Goal: Information Seeking & Learning: Learn about a topic

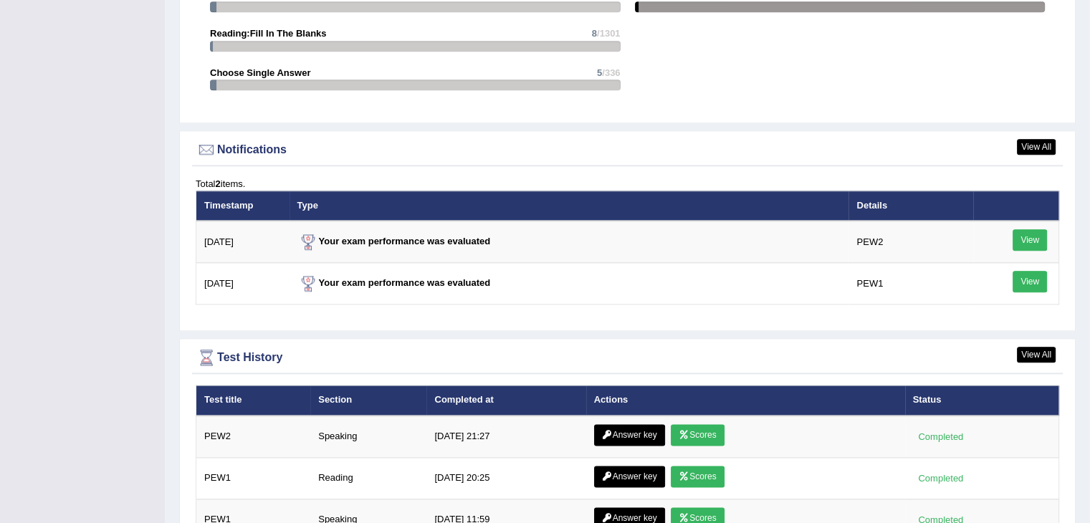
scroll to position [1625, 0]
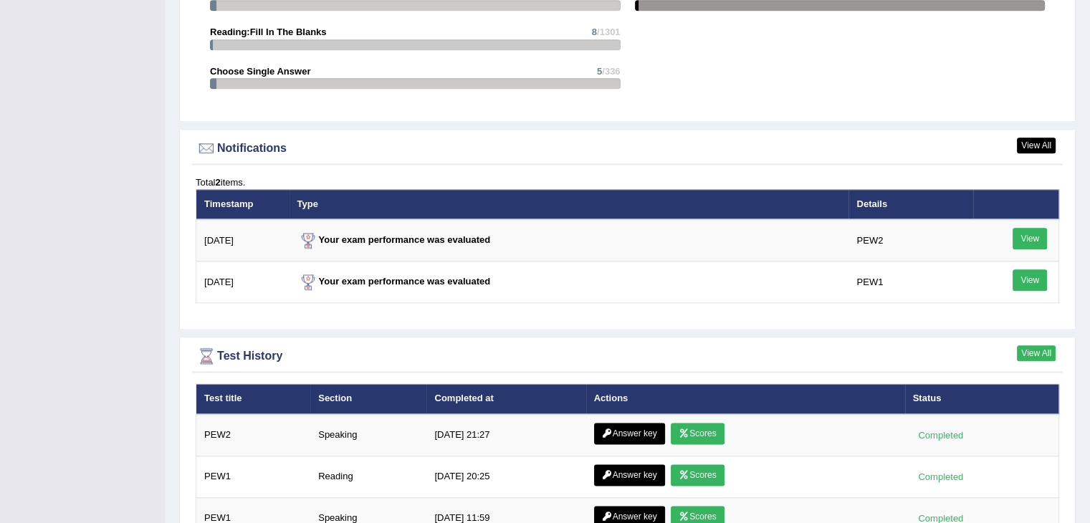
click at [1040, 347] on link "View All" at bounding box center [1036, 353] width 39 height 16
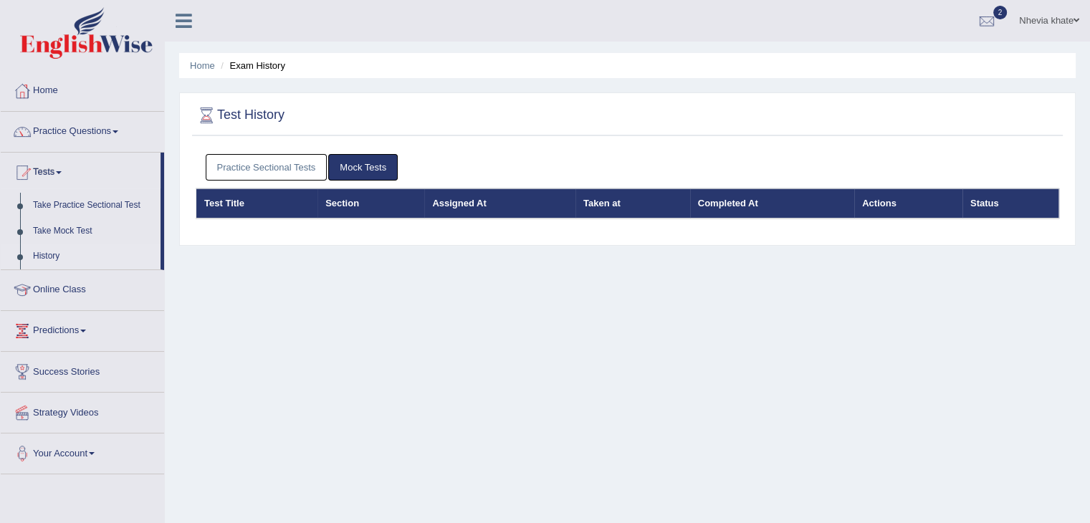
click at [270, 164] on link "Practice Sectional Tests" at bounding box center [267, 167] width 122 height 27
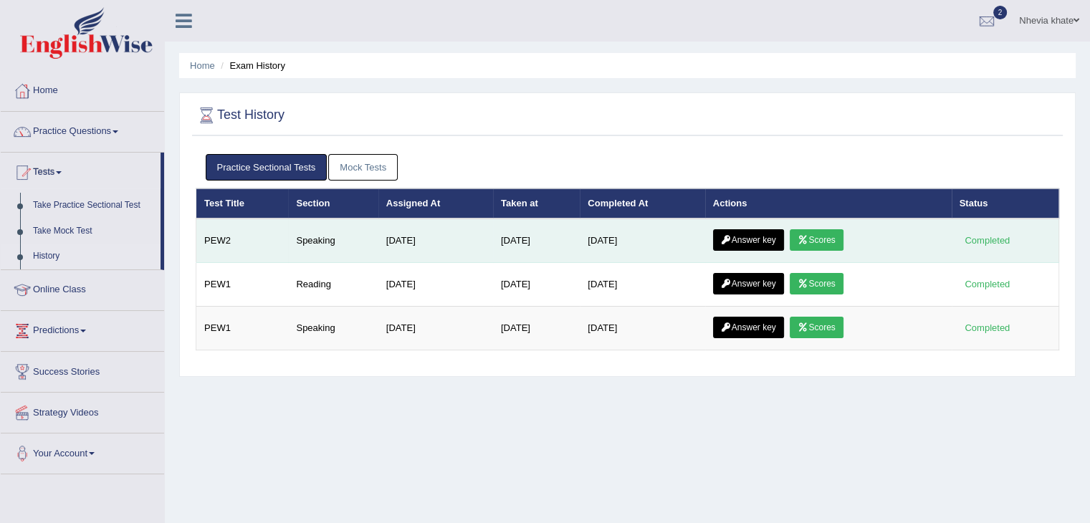
click at [812, 231] on link "Scores" at bounding box center [816, 239] width 53 height 21
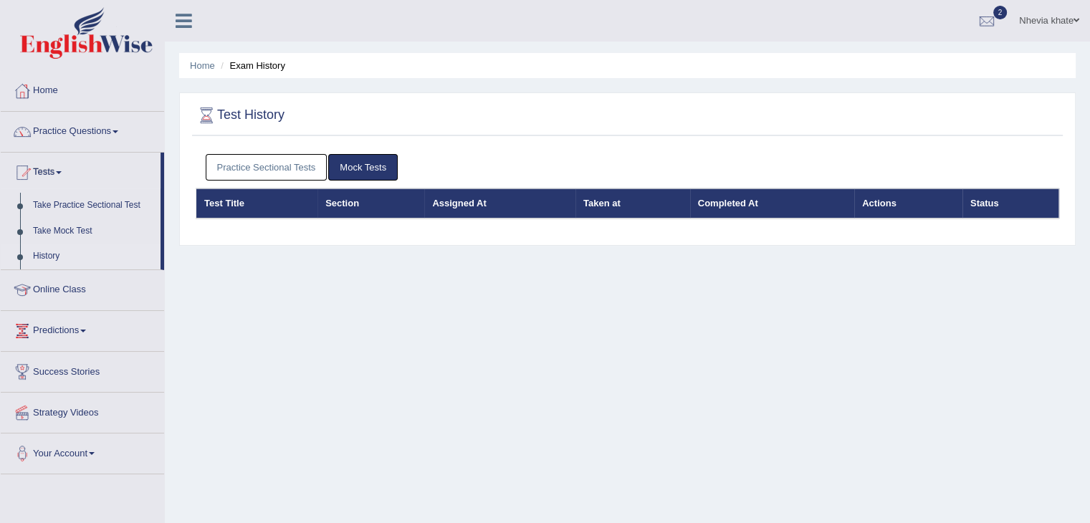
click at [269, 172] on link "Practice Sectional Tests" at bounding box center [267, 167] width 122 height 27
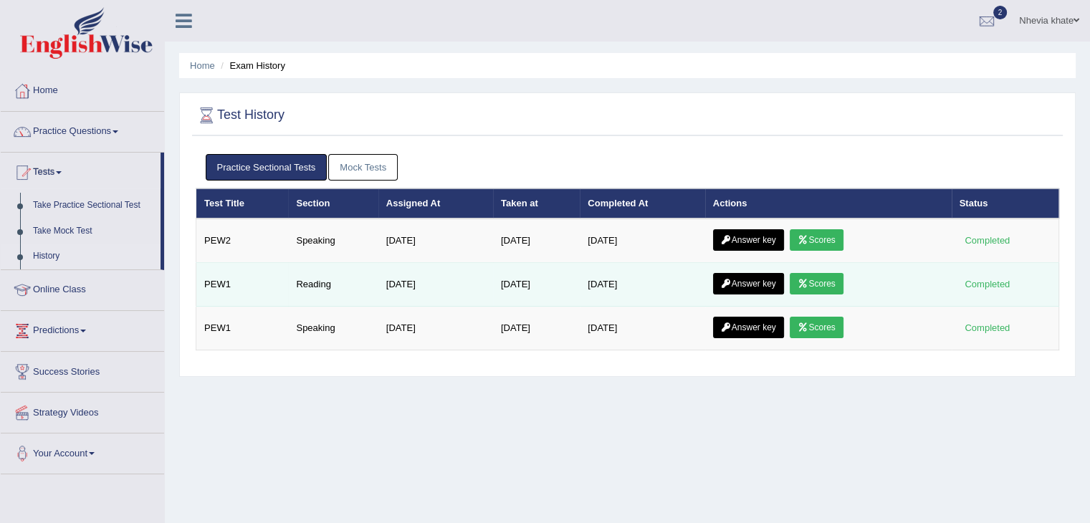
click at [824, 279] on link "Scores" at bounding box center [816, 283] width 53 height 21
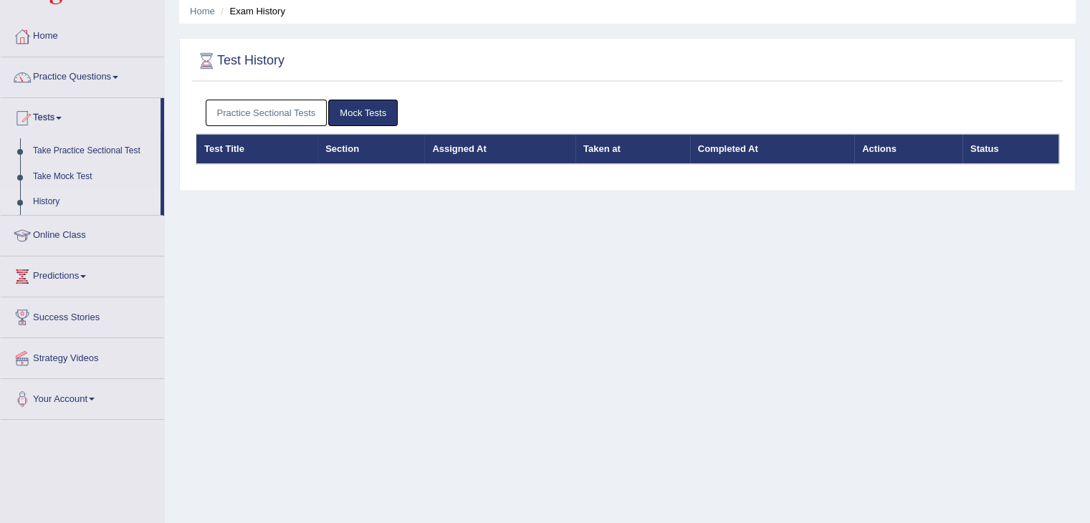
scroll to position [57, 0]
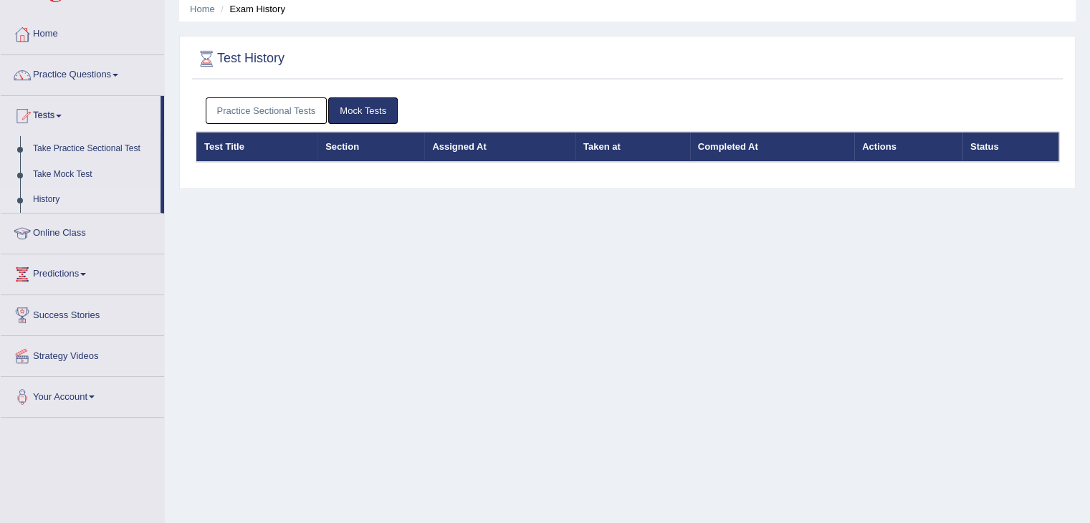
click at [304, 113] on link "Practice Sectional Tests" at bounding box center [267, 110] width 122 height 27
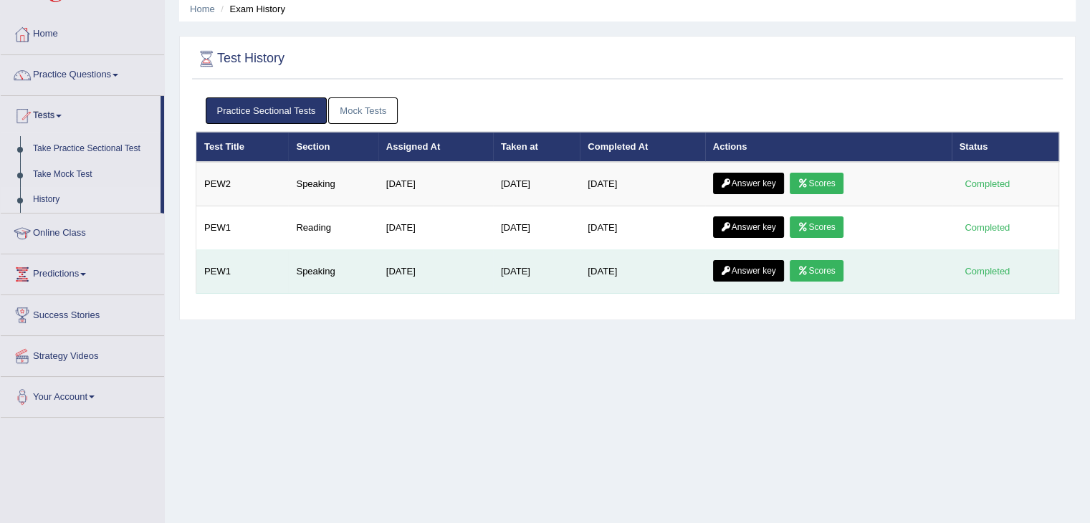
click at [825, 267] on link "Scores" at bounding box center [816, 270] width 53 height 21
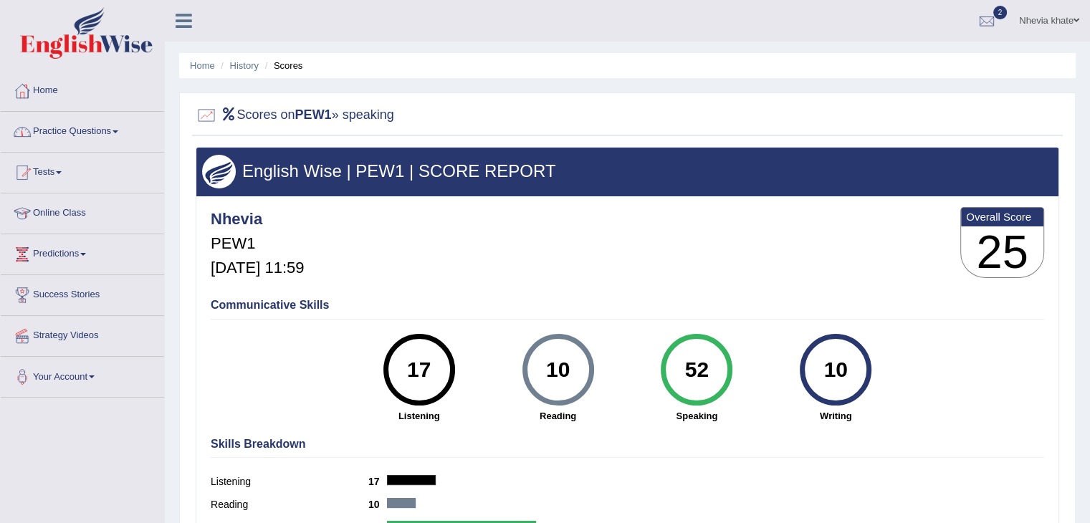
click at [120, 134] on link "Practice Questions" at bounding box center [82, 130] width 163 height 36
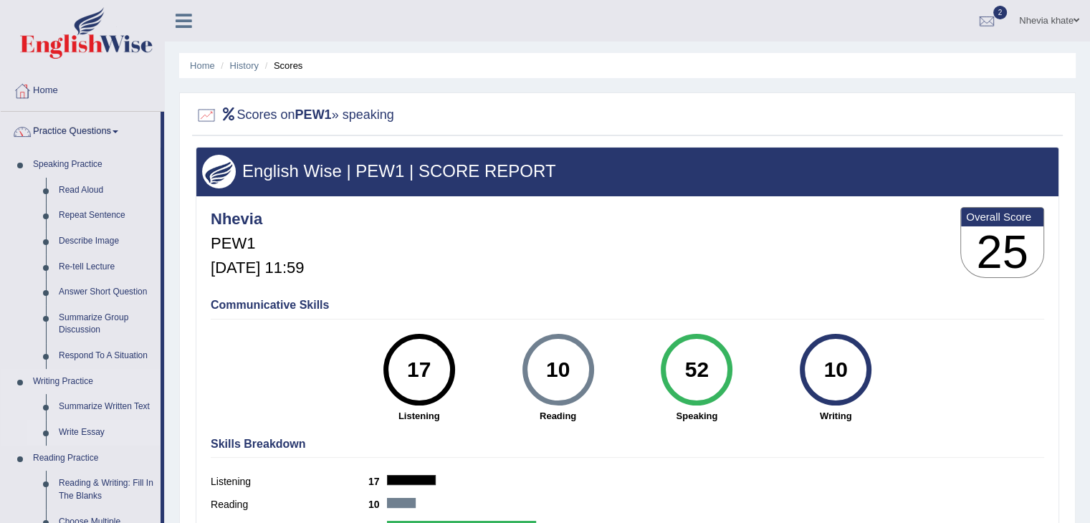
click at [85, 433] on link "Write Essay" at bounding box center [106, 433] width 108 height 26
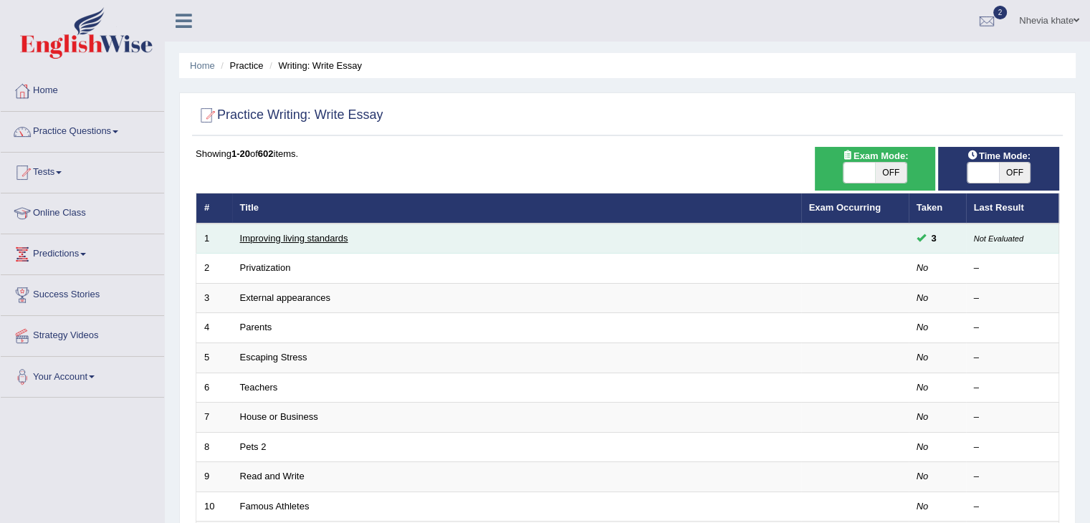
click at [329, 237] on link "Improving living standards" at bounding box center [294, 238] width 108 height 11
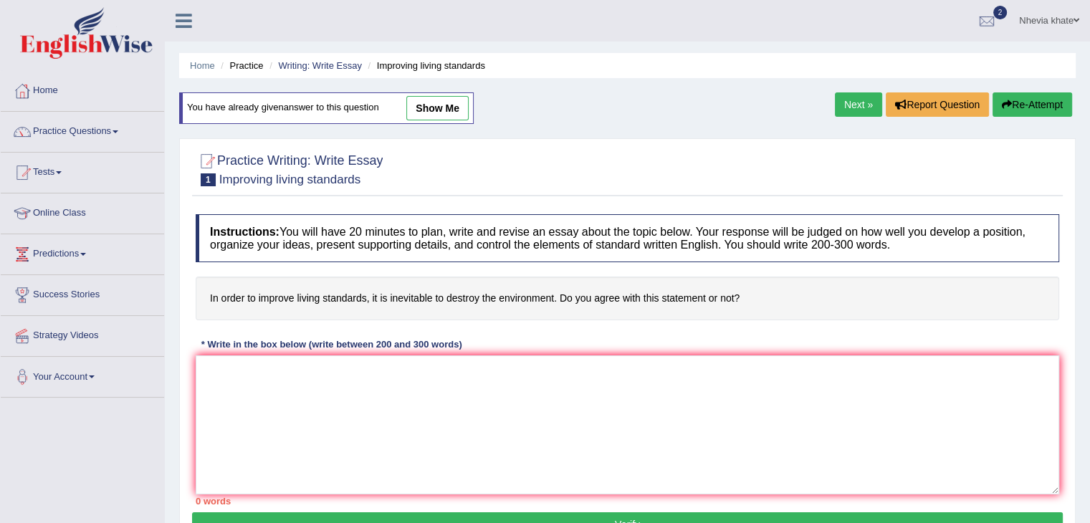
click at [422, 110] on link "show me" at bounding box center [437, 108] width 62 height 24
type textarea "The increasing influence of inevitable to destroy the environment on our lives …"
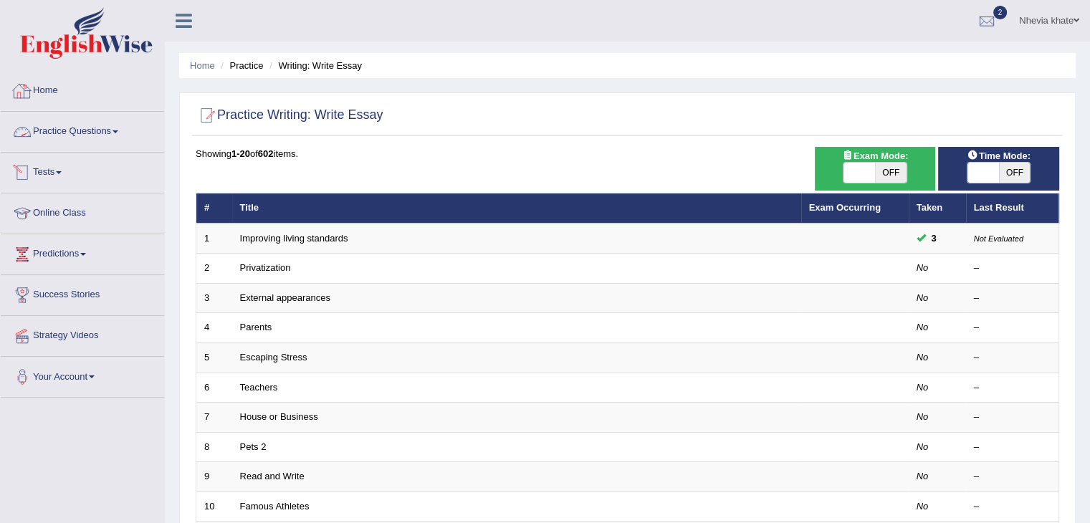
click at [81, 173] on link "Tests" at bounding box center [82, 171] width 163 height 36
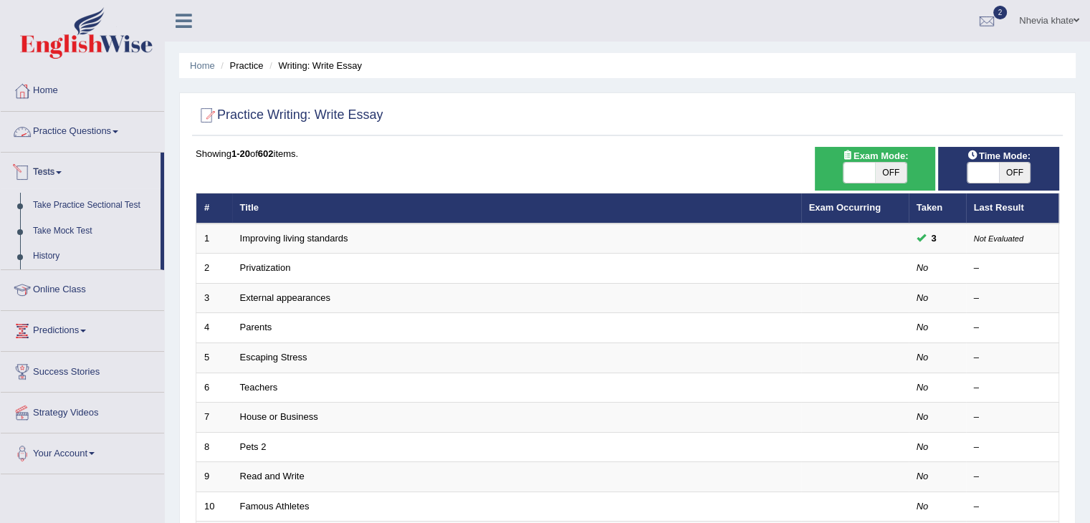
click at [87, 125] on link "Practice Questions" at bounding box center [82, 130] width 163 height 36
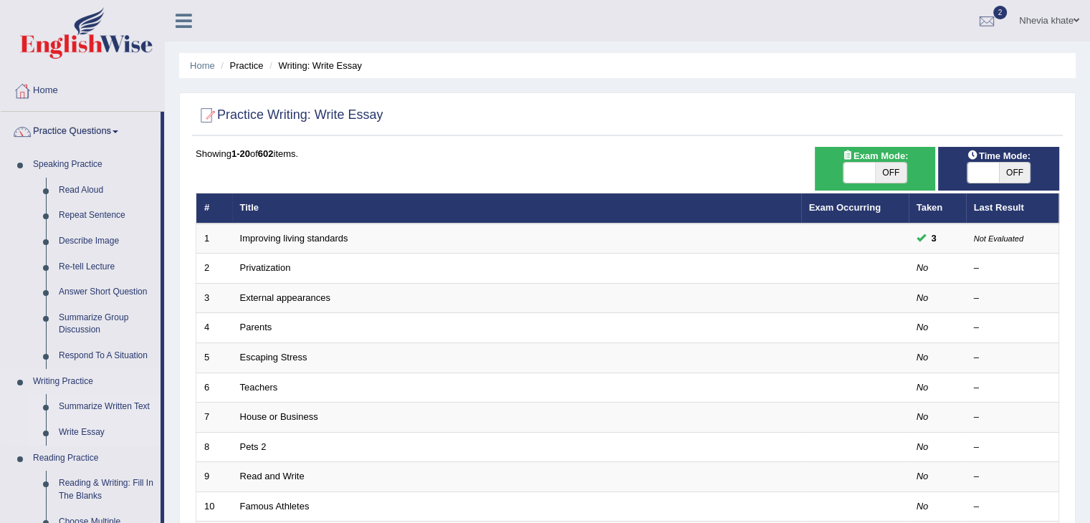
click at [94, 406] on link "Summarize Written Text" at bounding box center [106, 407] width 108 height 26
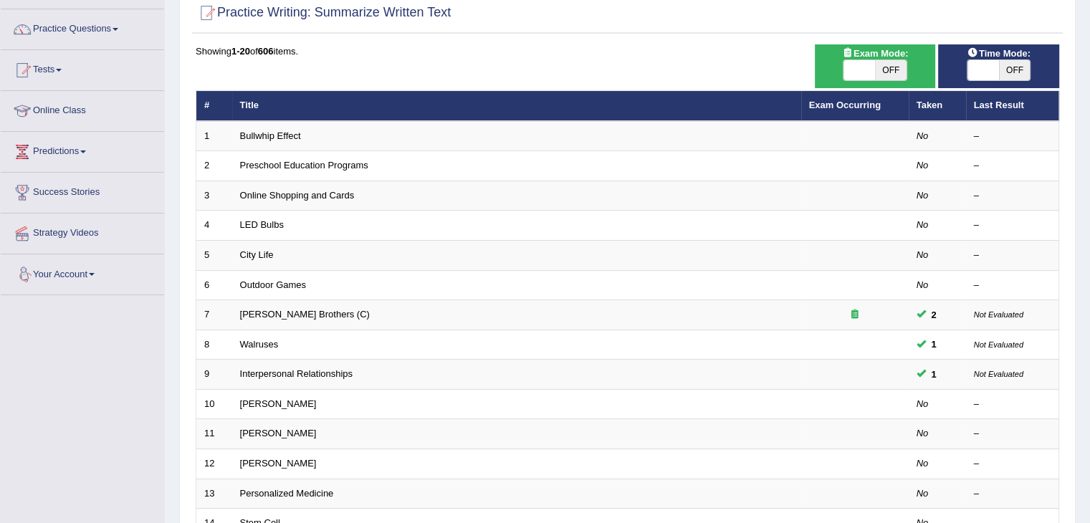
scroll to position [29, 0]
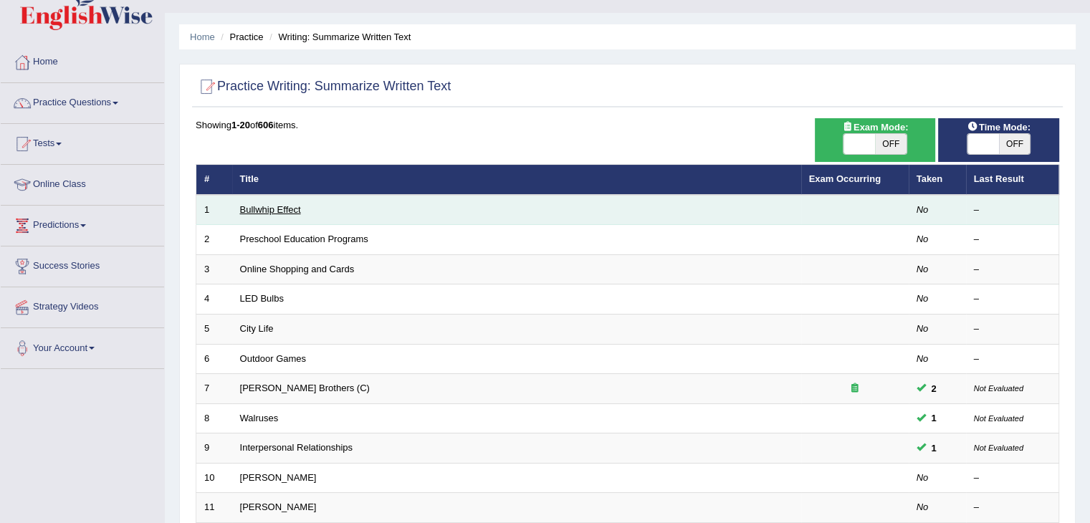
click at [290, 209] on link "Bullwhip Effect" at bounding box center [270, 209] width 61 height 11
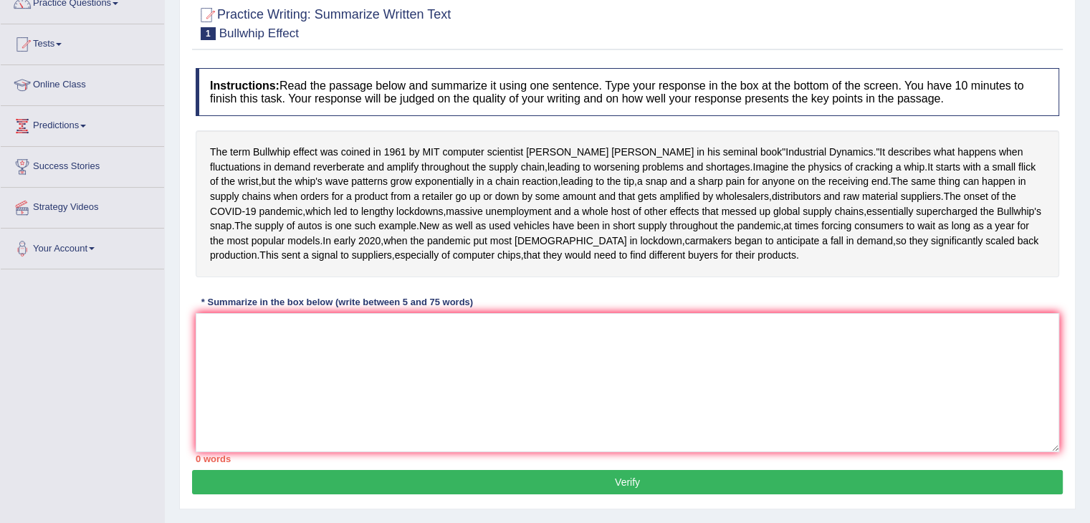
scroll to position [129, 0]
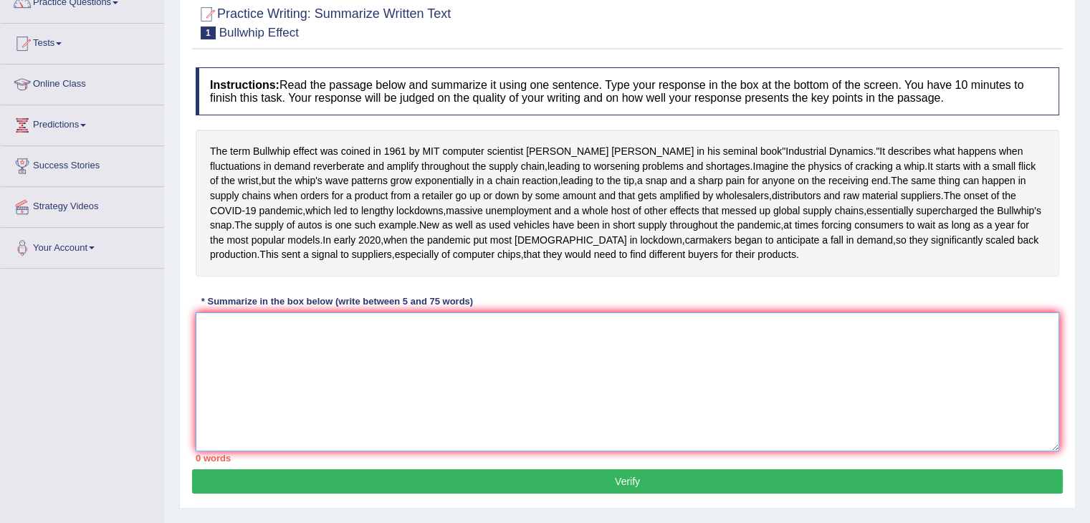
click at [282, 404] on textarea at bounding box center [627, 381] width 863 height 139
type textarea "t"
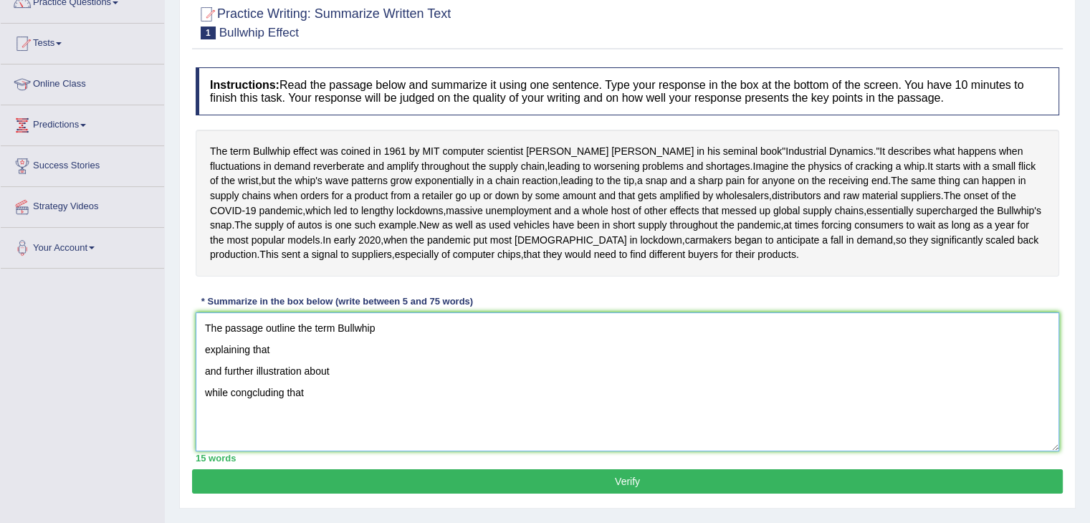
click at [288, 428] on textarea "The passage outline the term Bullwhip explaining that and further illustration …" at bounding box center [627, 381] width 863 height 139
click at [338, 444] on textarea "The passage outline the term Bullwhip explaining that and further illustration …" at bounding box center [627, 381] width 863 height 139
click at [320, 451] on textarea "The passage outline the term Bullwhip explaining that and further illustration …" at bounding box center [627, 381] width 863 height 139
drag, startPoint x: 335, startPoint y: 309, endPoint x: 518, endPoint y: 317, distance: 183.6
click at [518, 277] on div "The term Bullwhip effect was coined in [DATE] by MIT computer scientist [PERSON…" at bounding box center [627, 203] width 863 height 147
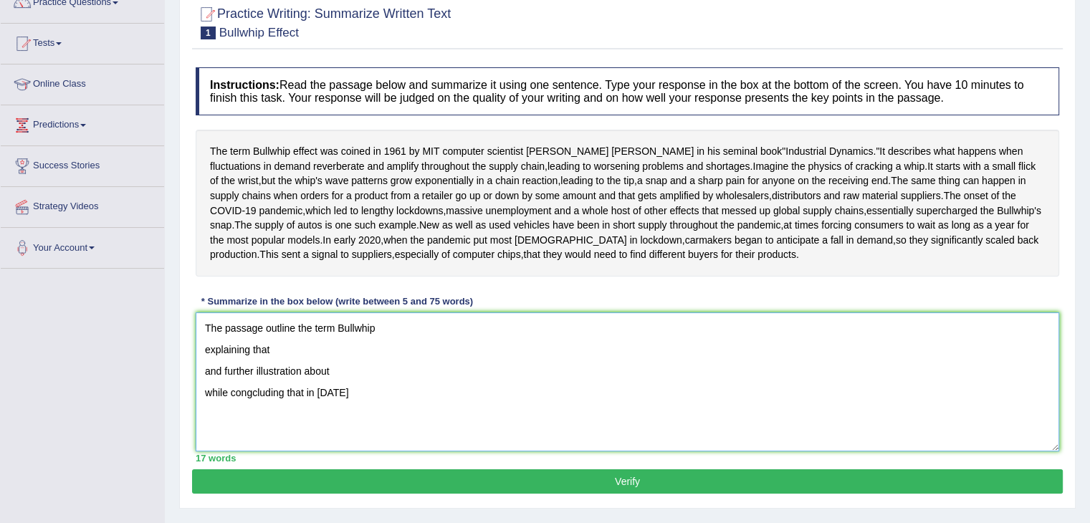
click at [395, 451] on textarea "The passage outline the term Bullwhip explaining that and further illustration …" at bounding box center [627, 381] width 863 height 139
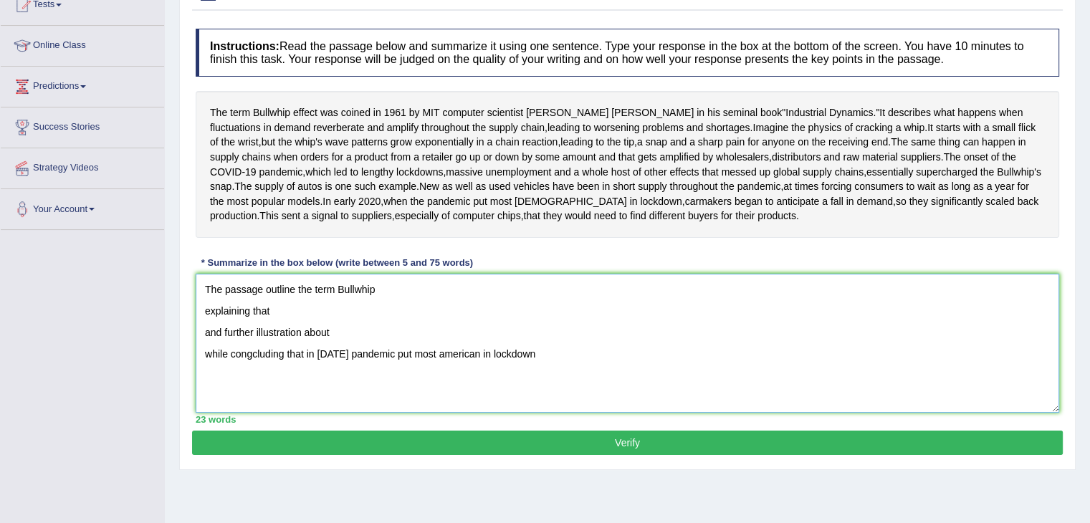
scroll to position [166, 0]
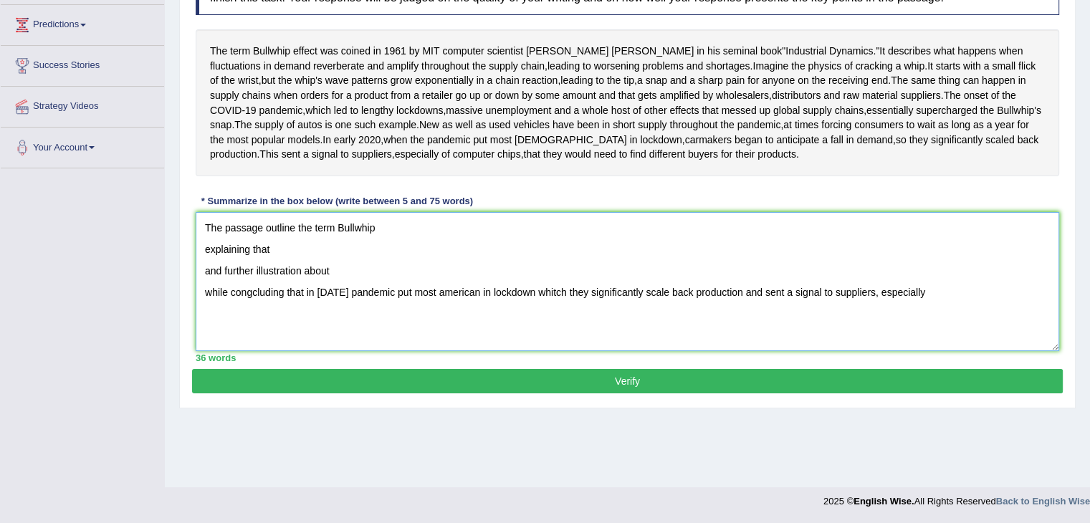
type textarea "The passage outline the term Bullwhip explaining that and further illustration …"
click at [423, 393] on button "Verify" at bounding box center [627, 381] width 871 height 24
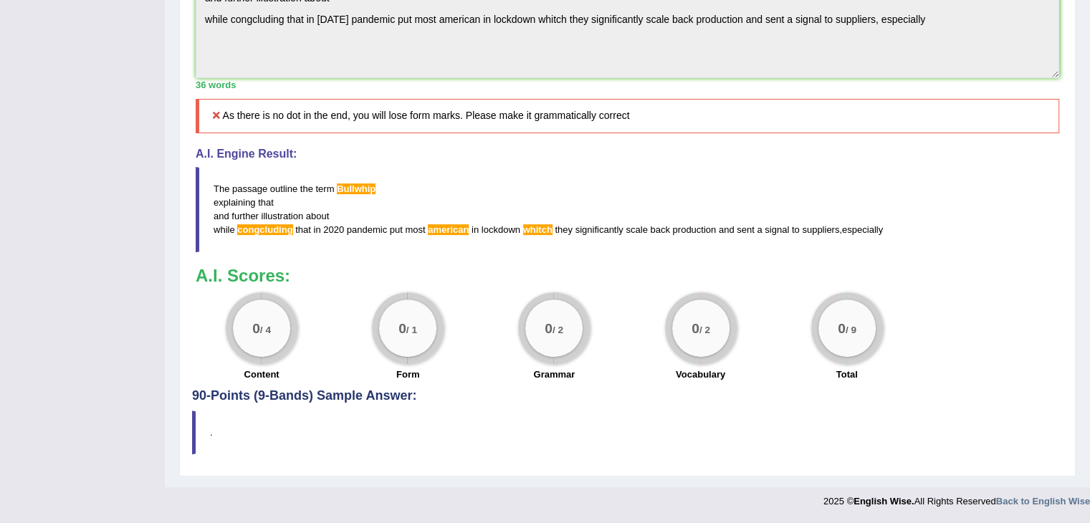
scroll to position [511, 0]
click at [423, 447] on div "Practice Writing: Summarize Written Text 1 Bullwhip Effect Instructions: Read t…" at bounding box center [627, 58] width 896 height 837
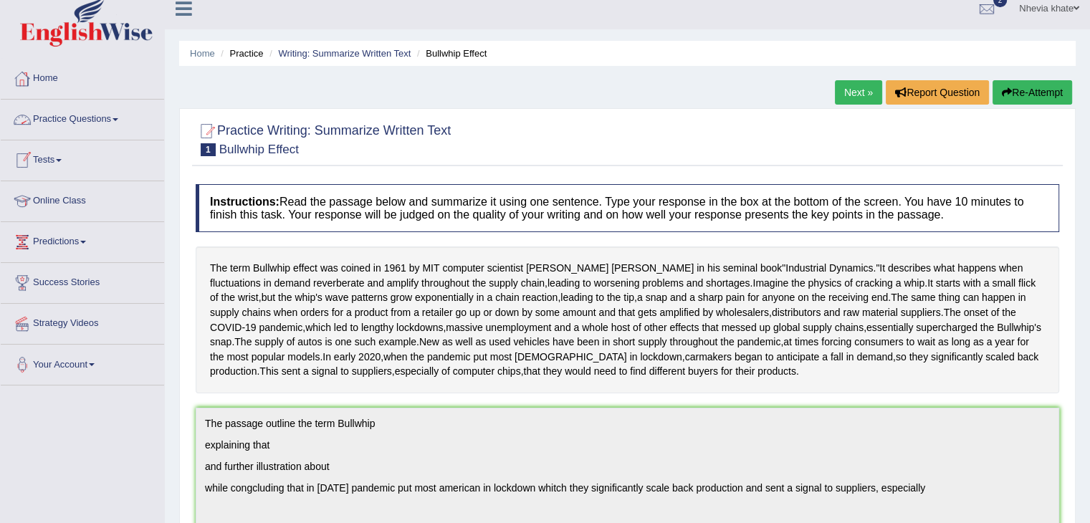
scroll to position [2, 0]
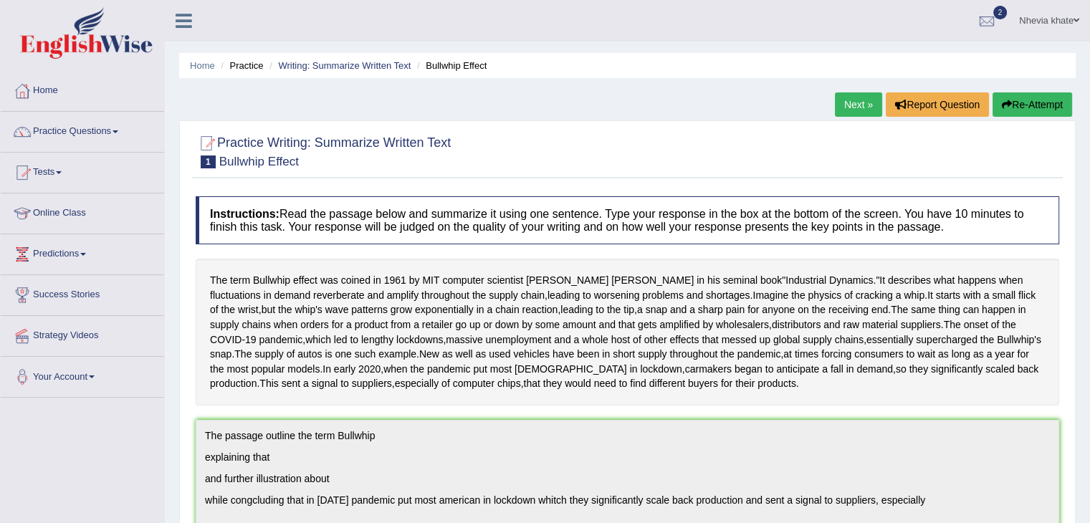
click at [101, 64] on div at bounding box center [82, 35] width 165 height 70
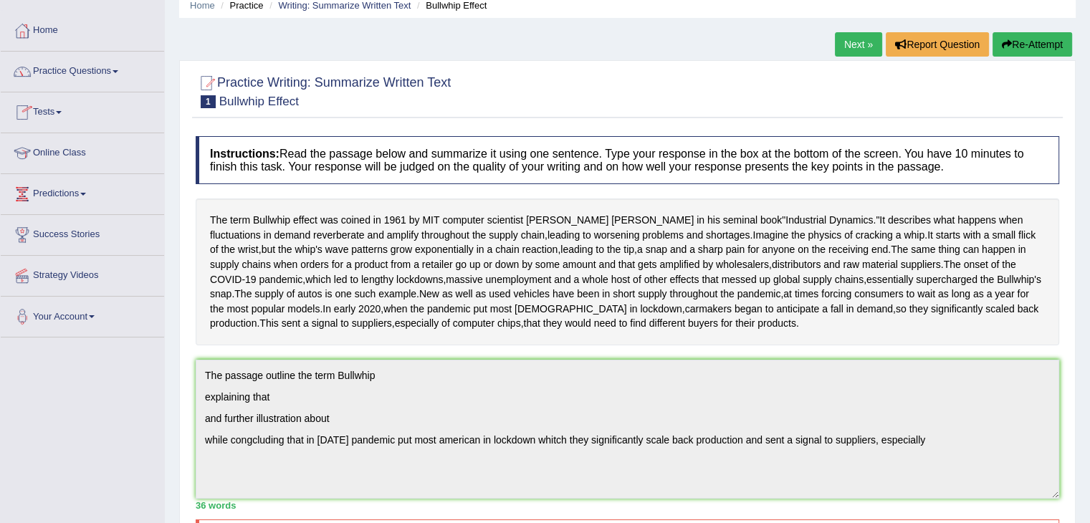
click at [123, 66] on link "Practice Questions" at bounding box center [82, 70] width 163 height 36
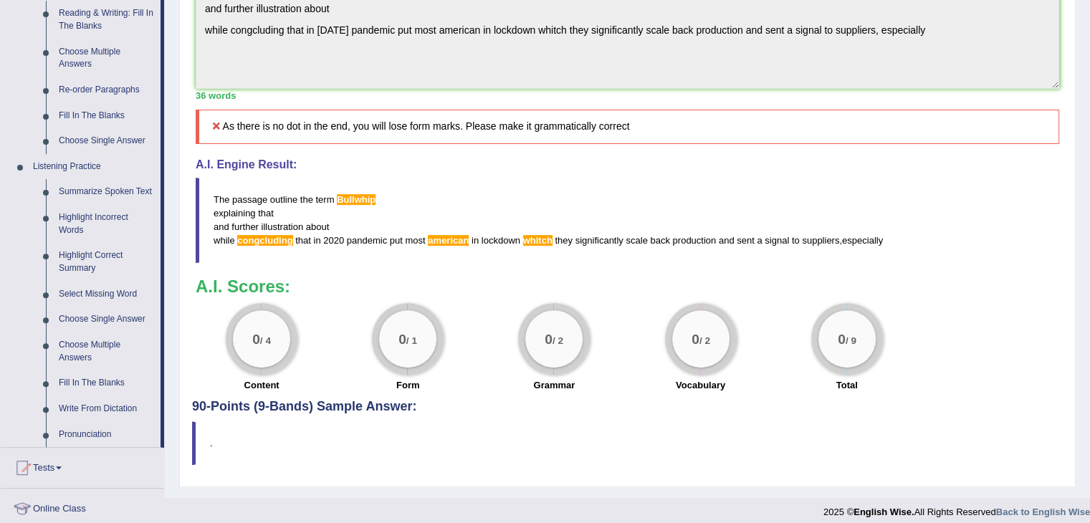
scroll to position [470, 0]
